Goal: Task Accomplishment & Management: Manage account settings

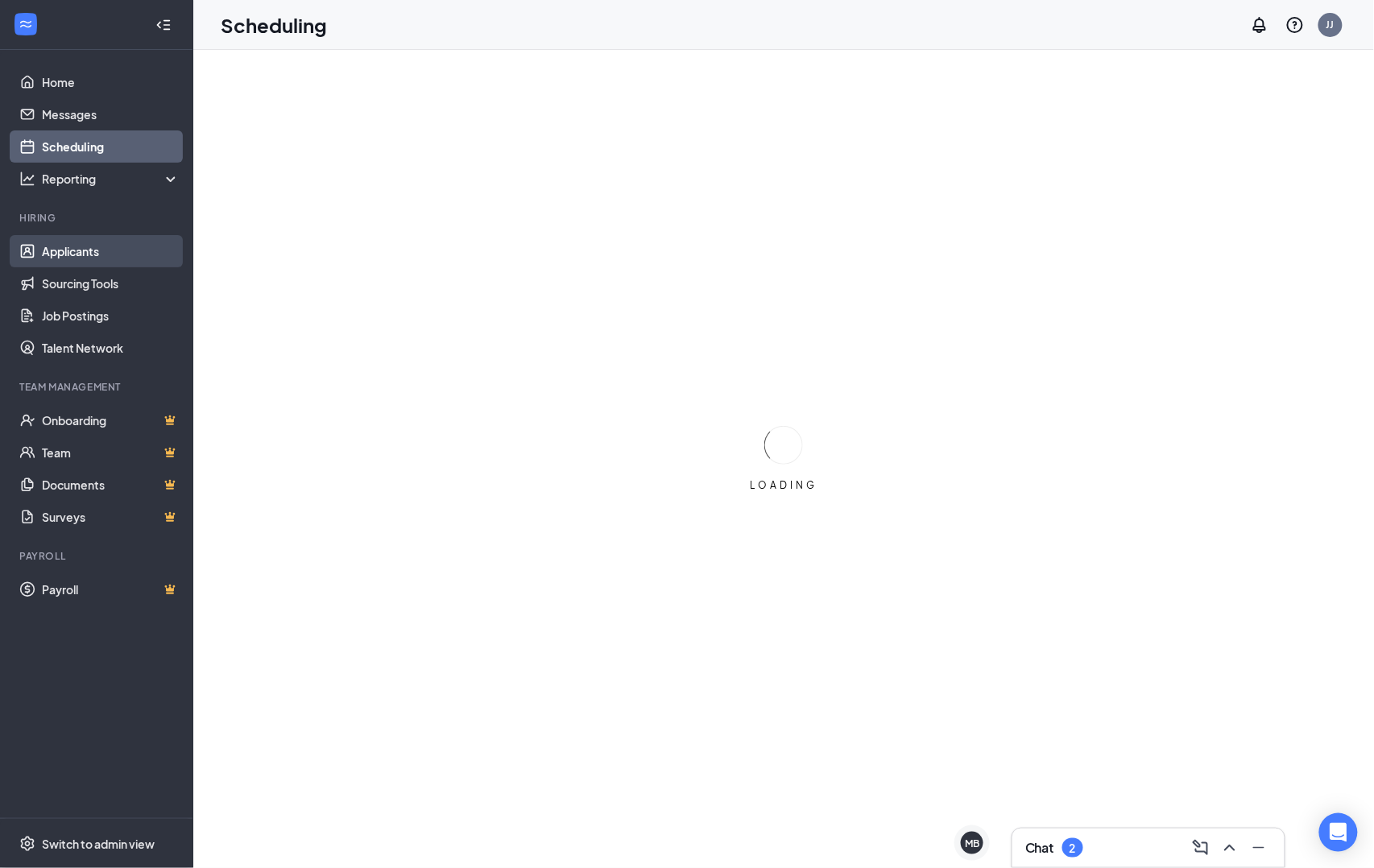
click at [98, 242] on link "Applicants" at bounding box center [111, 251] width 138 height 32
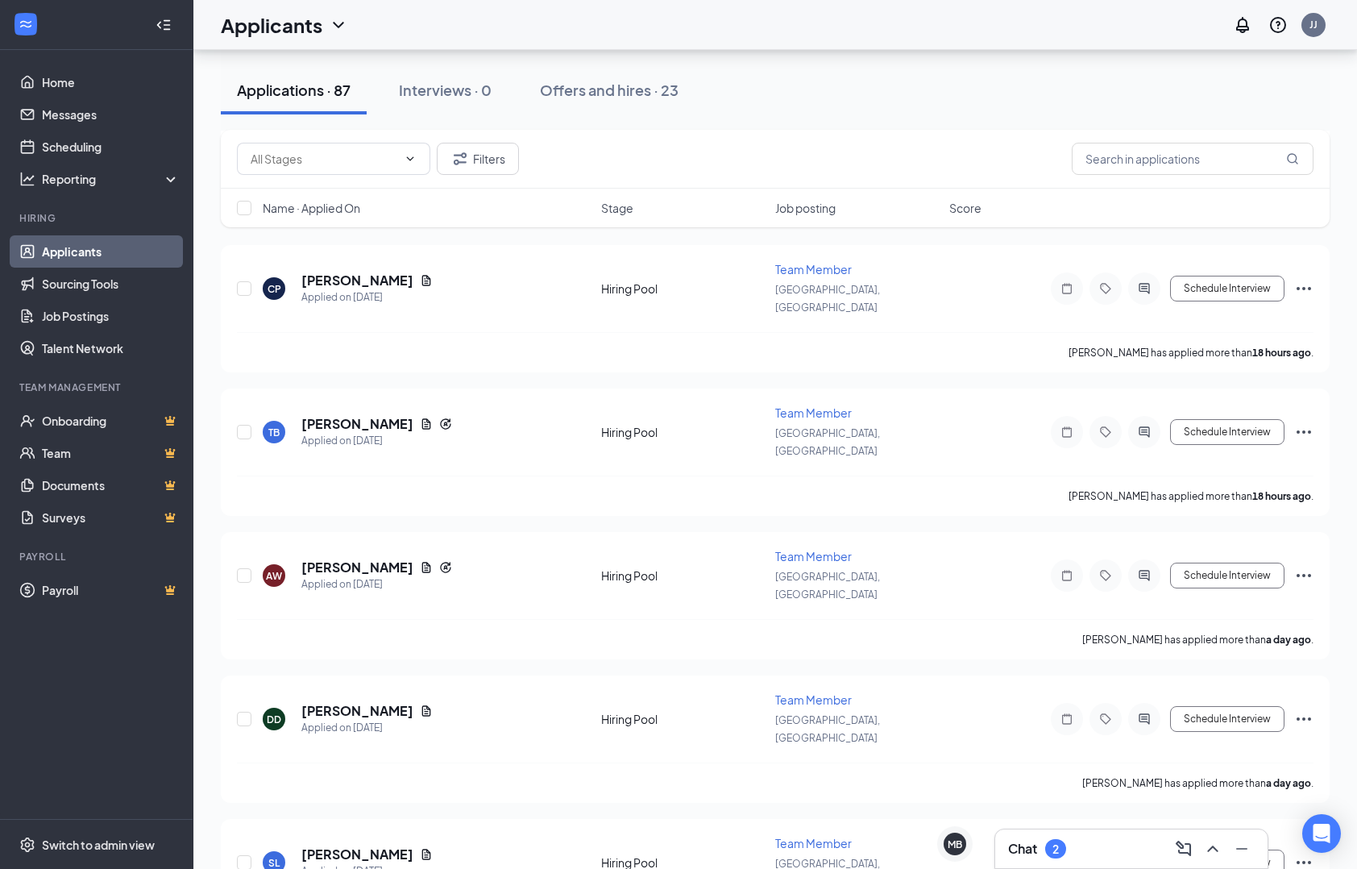
scroll to position [782, 0]
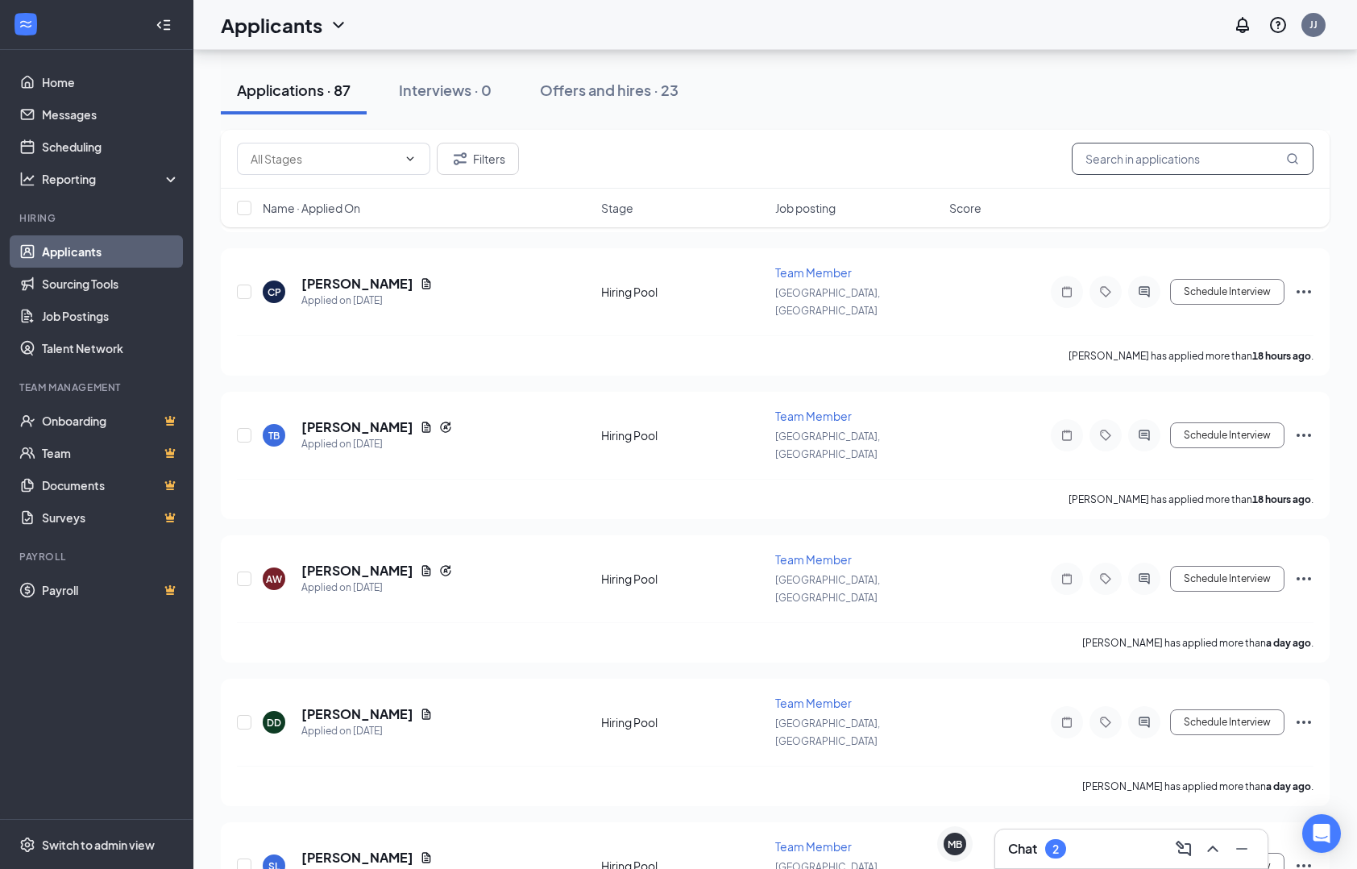
click at [1103, 164] on input "text" at bounding box center [1193, 159] width 242 height 32
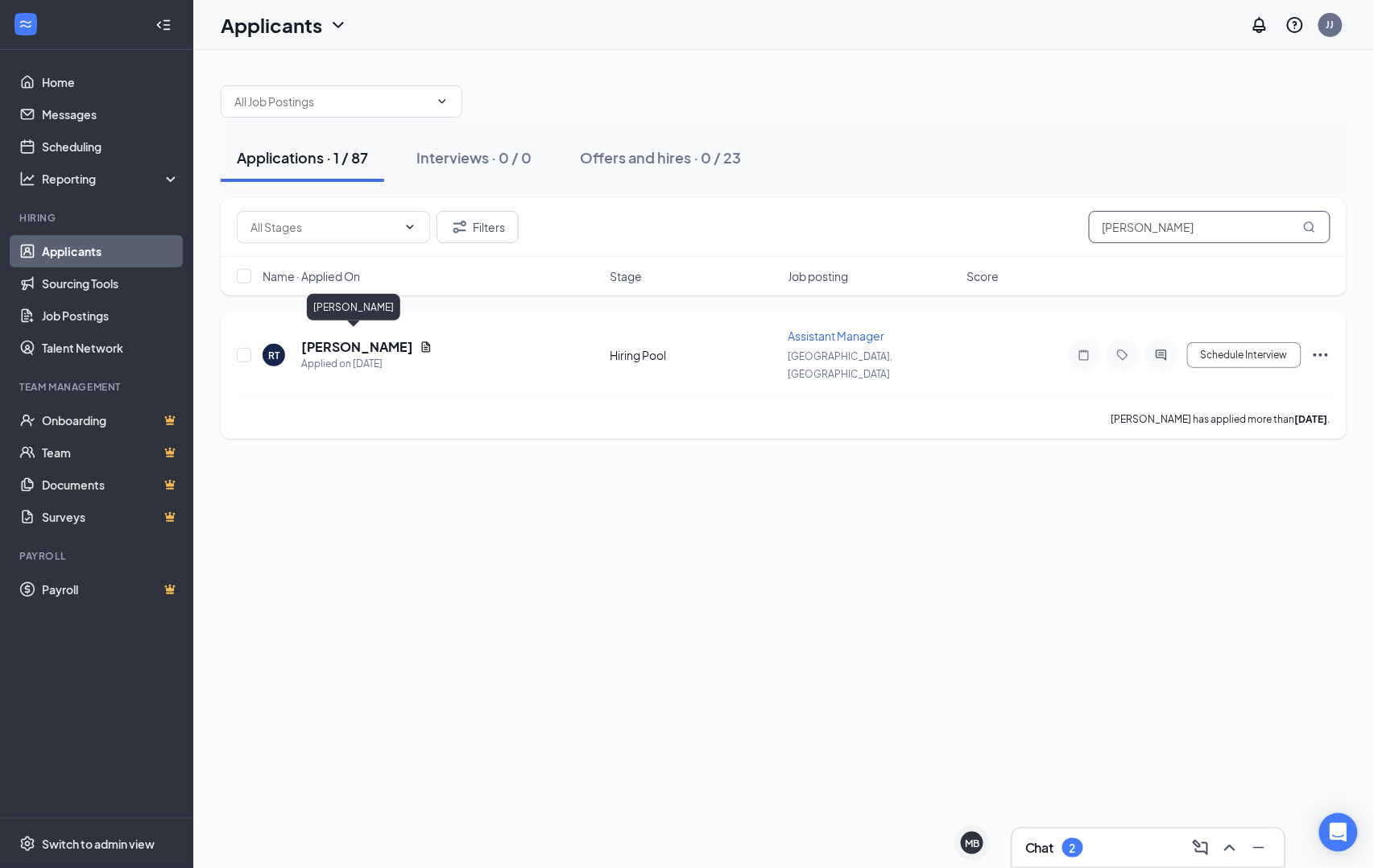
type input "[PERSON_NAME]"
click at [356, 345] on h5 "[PERSON_NAME]" at bounding box center [357, 347] width 112 height 18
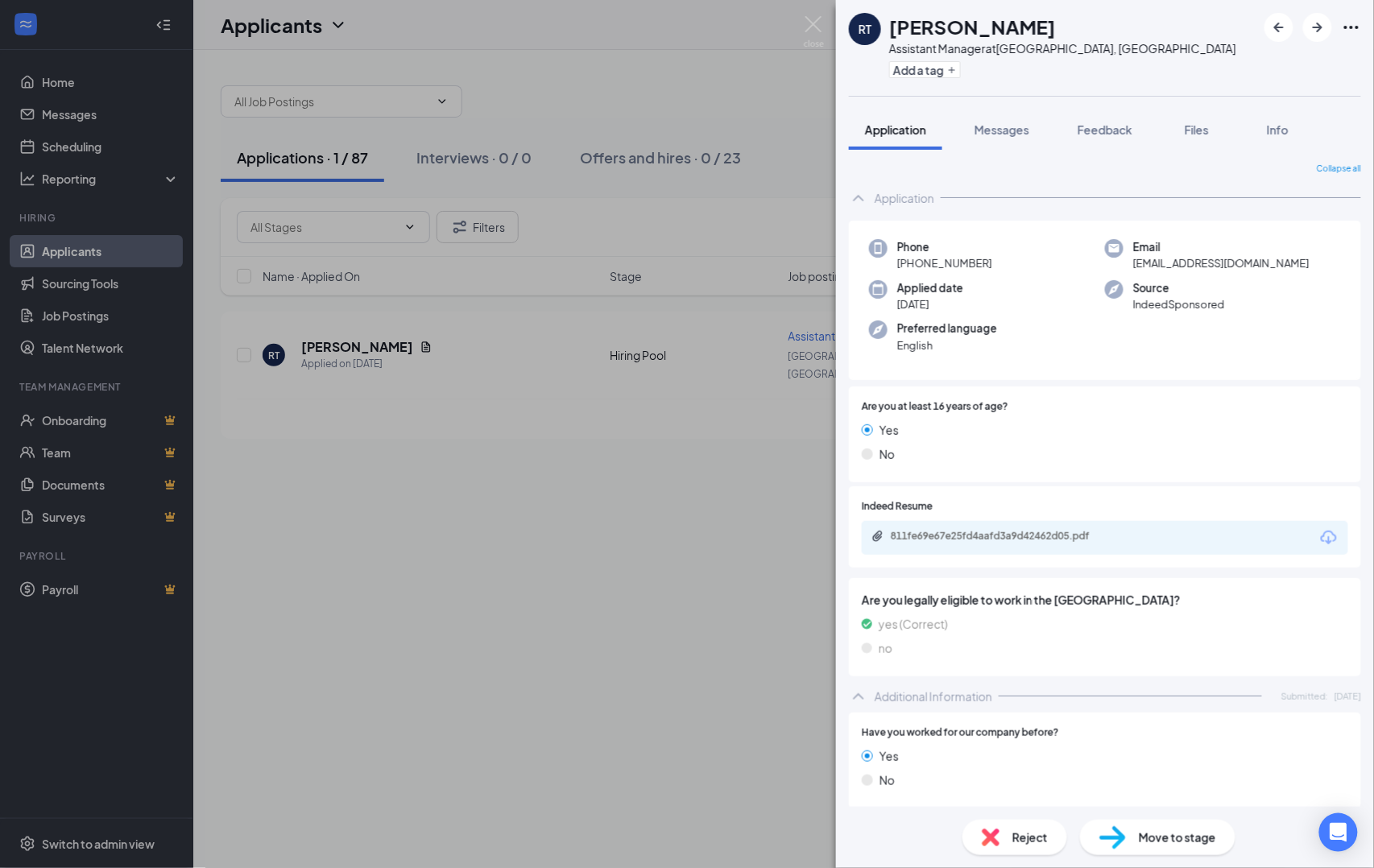
click at [1074, 535] on div "811fe69e67e25fd4aafd3a9d42462d05.pdf" at bounding box center [1003, 535] width 226 height 13
